Goal: Task Accomplishment & Management: Manage account settings

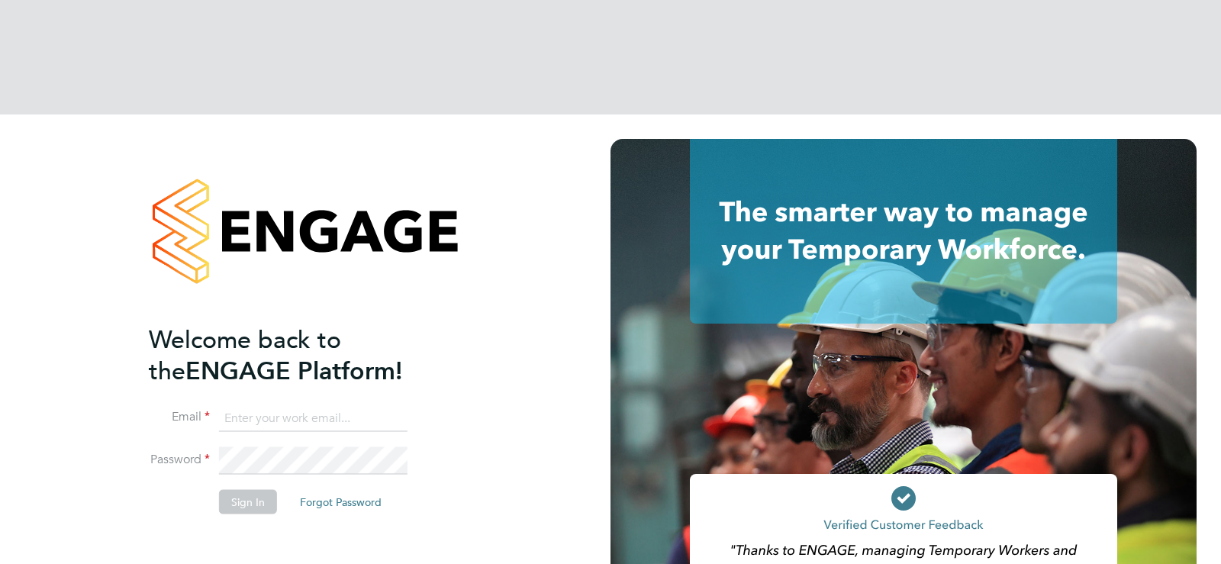
type input "[EMAIL_ADDRESS][DOMAIN_NAME]"
click at [250, 447] on li "Password" at bounding box center [298, 468] width 298 height 43
click at [249, 489] on button "Sign In" at bounding box center [248, 501] width 58 height 24
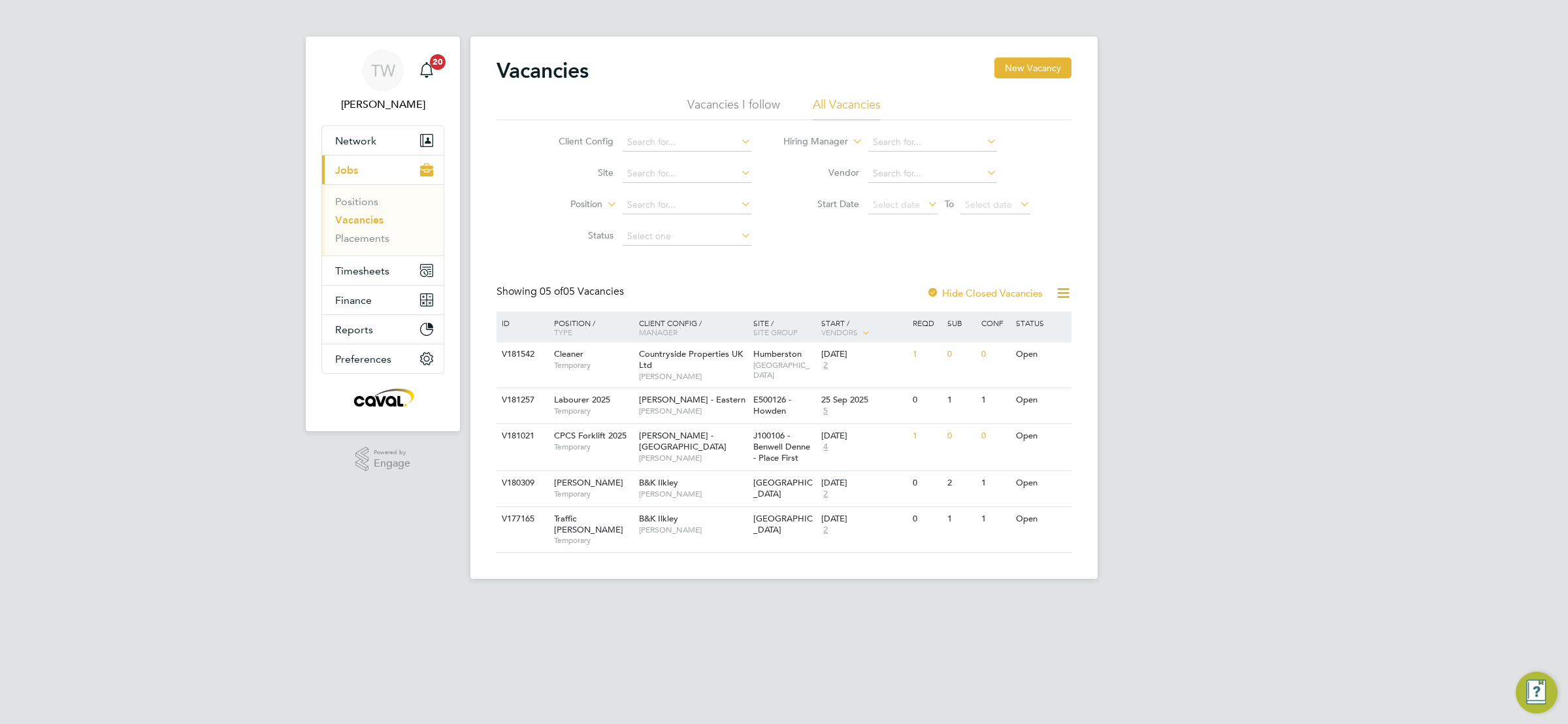
click at [1273, 459] on div "TW Tim Wells Notifications 20 Applications: Network Team Members Businesses Sit…" at bounding box center [784, 300] width 1568 height 600
drag, startPoint x: 1381, startPoint y: 291, endPoint x: 741, endPoint y: 496, distance: 672.0
click at [1380, 291] on div "TW Tim Wells Notifications 20 Applications: Network Team Members Businesses Sit…" at bounding box center [784, 300] width 1568 height 600
click at [365, 275] on span "Timesheets" at bounding box center [362, 270] width 54 height 13
click at [369, 236] on link "Timesheets" at bounding box center [362, 231] width 54 height 13
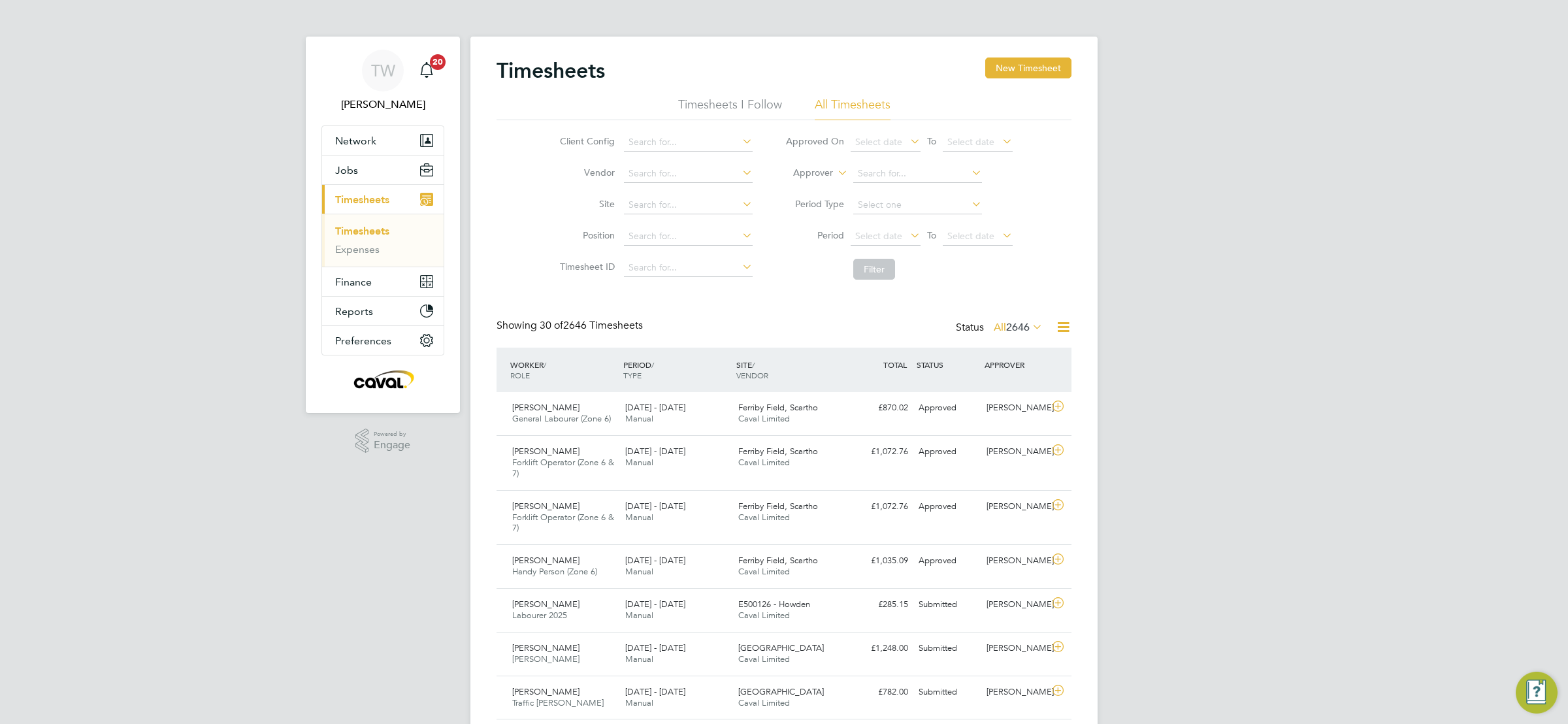
click at [899, 614] on div "£285.15 Submitted" at bounding box center [879, 604] width 68 height 21
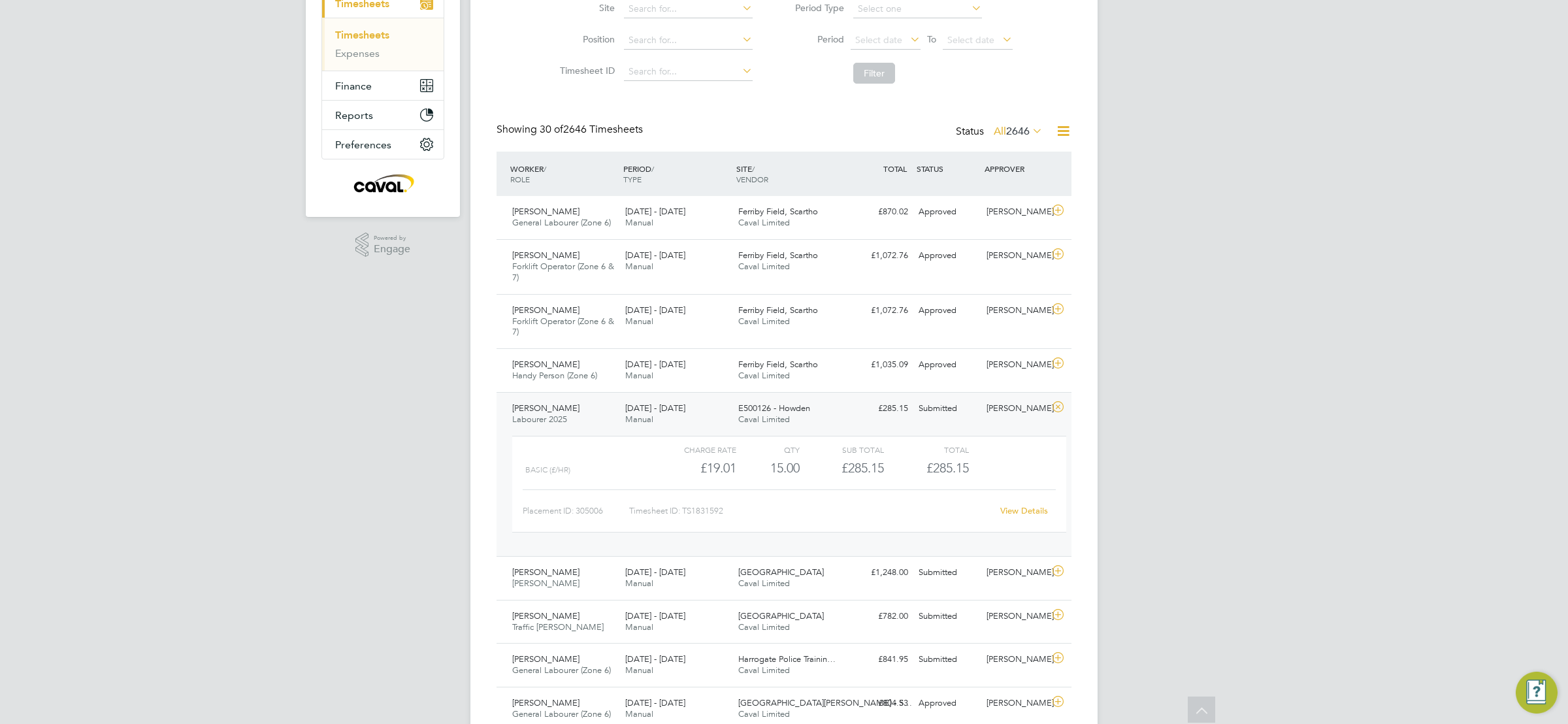
click at [1022, 510] on link "View Details" at bounding box center [1025, 510] width 48 height 11
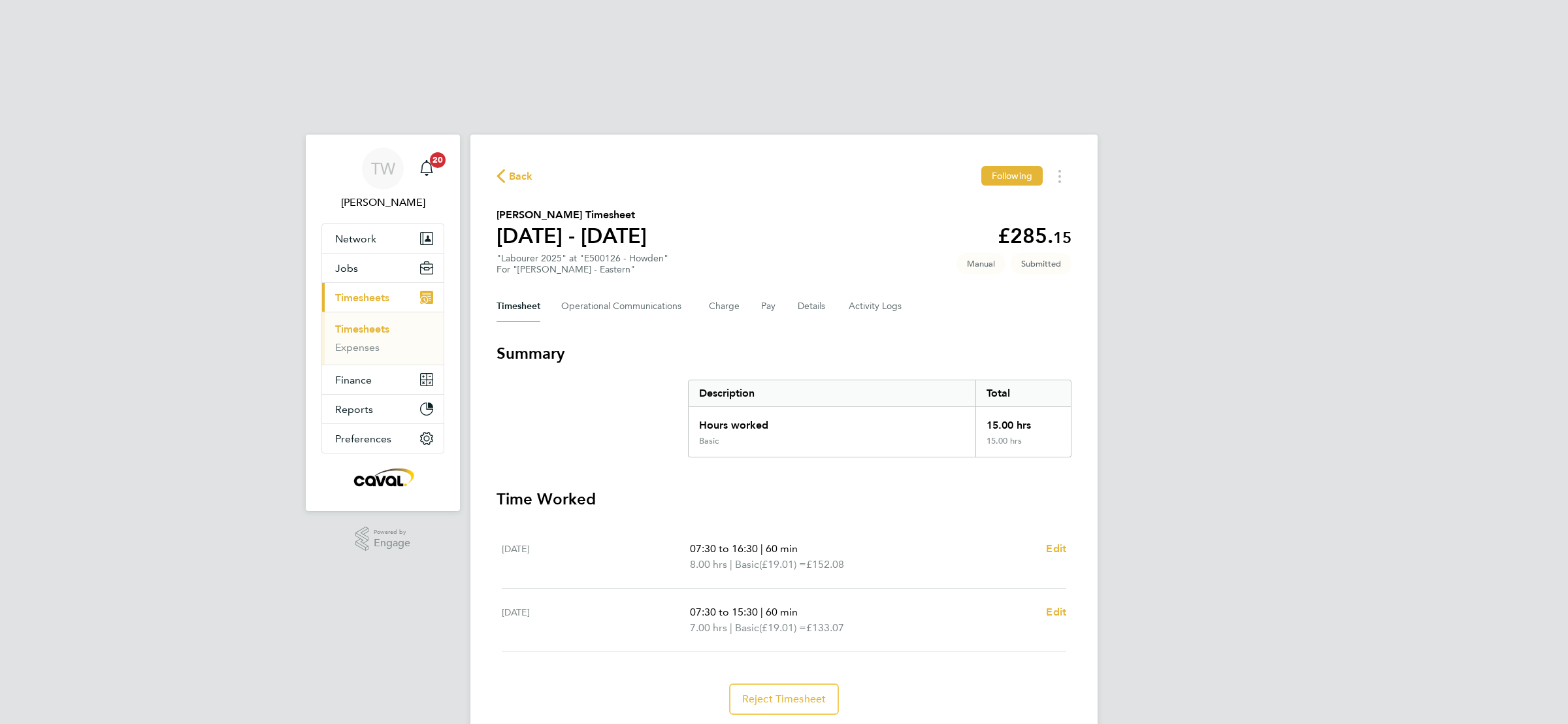
click at [1280, 355] on div "TW Tim Wells Notifications 20 Applications: Network Team Members Businesses Sit…" at bounding box center [784, 433] width 1568 height 669
click at [500, 169] on icon "button" at bounding box center [501, 176] width 9 height 14
